Goal: Information Seeking & Learning: Learn about a topic

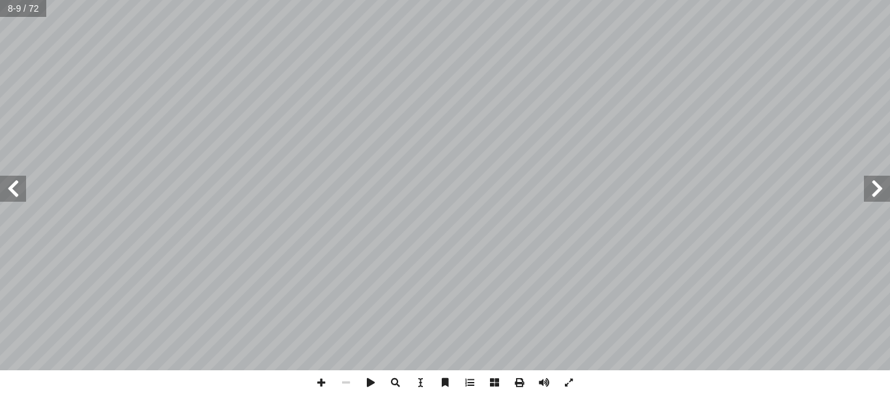
click at [10, 197] on span at bounding box center [13, 189] width 26 height 26
click at [13, 186] on span at bounding box center [13, 189] width 26 height 26
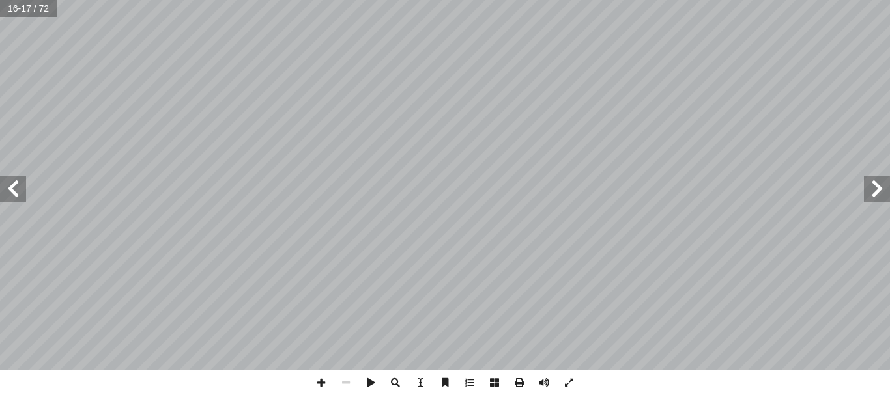
click at [23, 195] on span at bounding box center [13, 189] width 26 height 26
click at [871, 176] on span at bounding box center [877, 189] width 26 height 26
click at [877, 197] on span at bounding box center [877, 189] width 26 height 26
